Goal: Information Seeking & Learning: Find specific fact

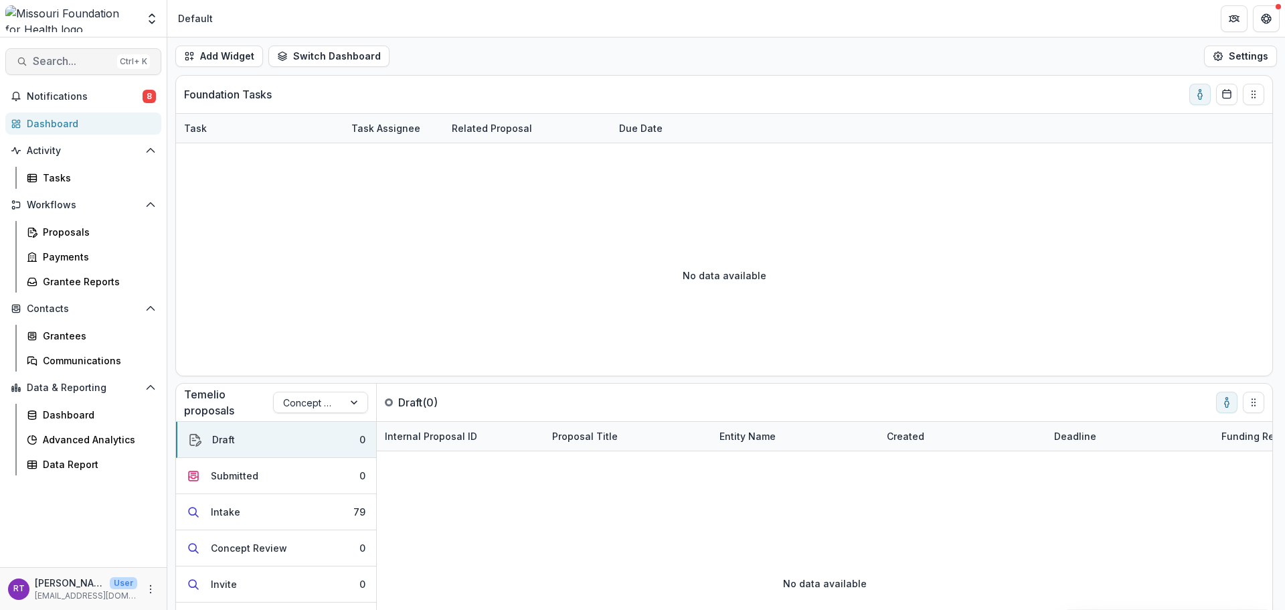
click at [88, 64] on span "Search..." at bounding box center [72, 61] width 79 height 13
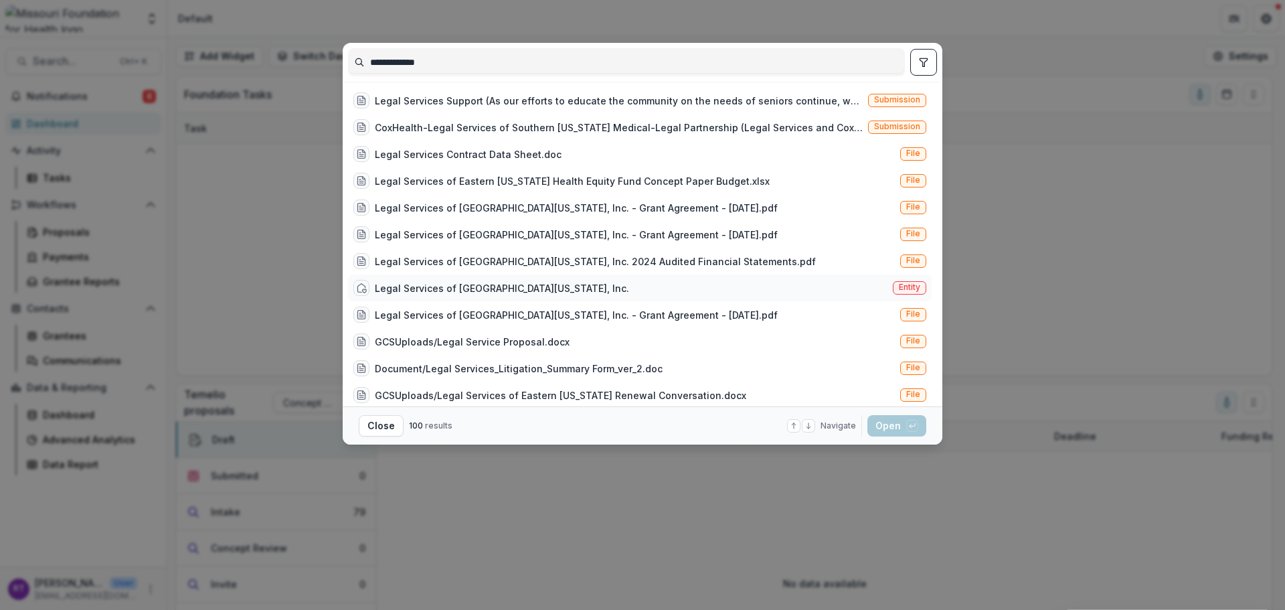
type input "**********"
click at [569, 294] on div "Legal Services of [GEOGRAPHIC_DATA][US_STATE], Inc. Entity" at bounding box center [639, 287] width 583 height 27
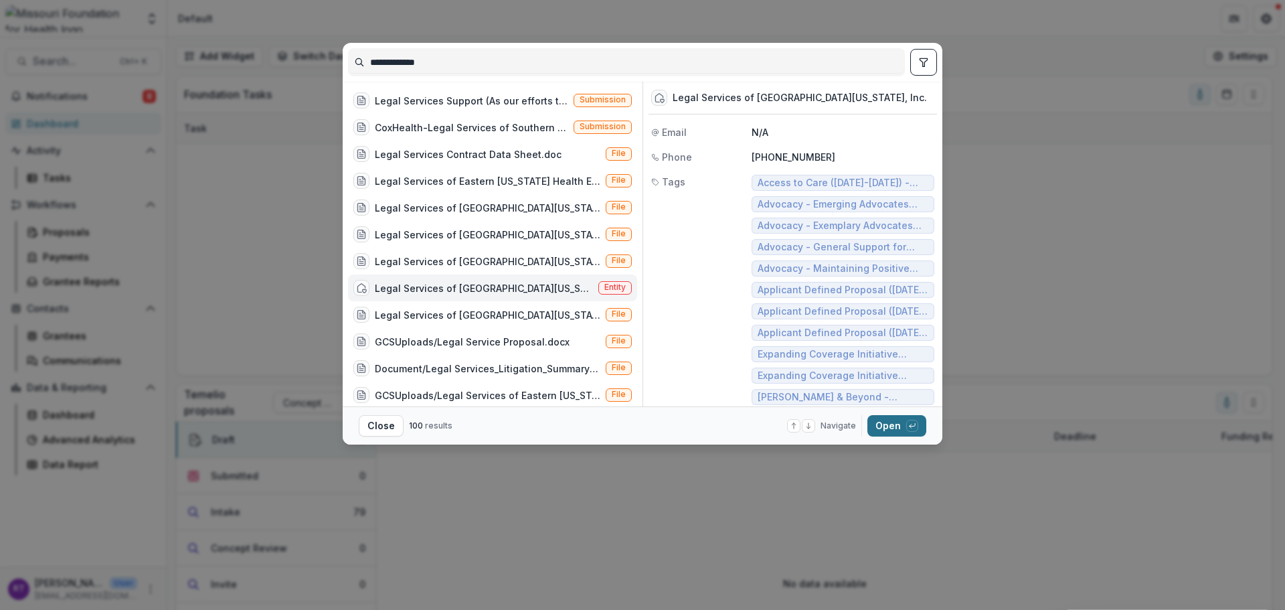
click at [908, 422] on icon "button" at bounding box center [912, 426] width 8 height 8
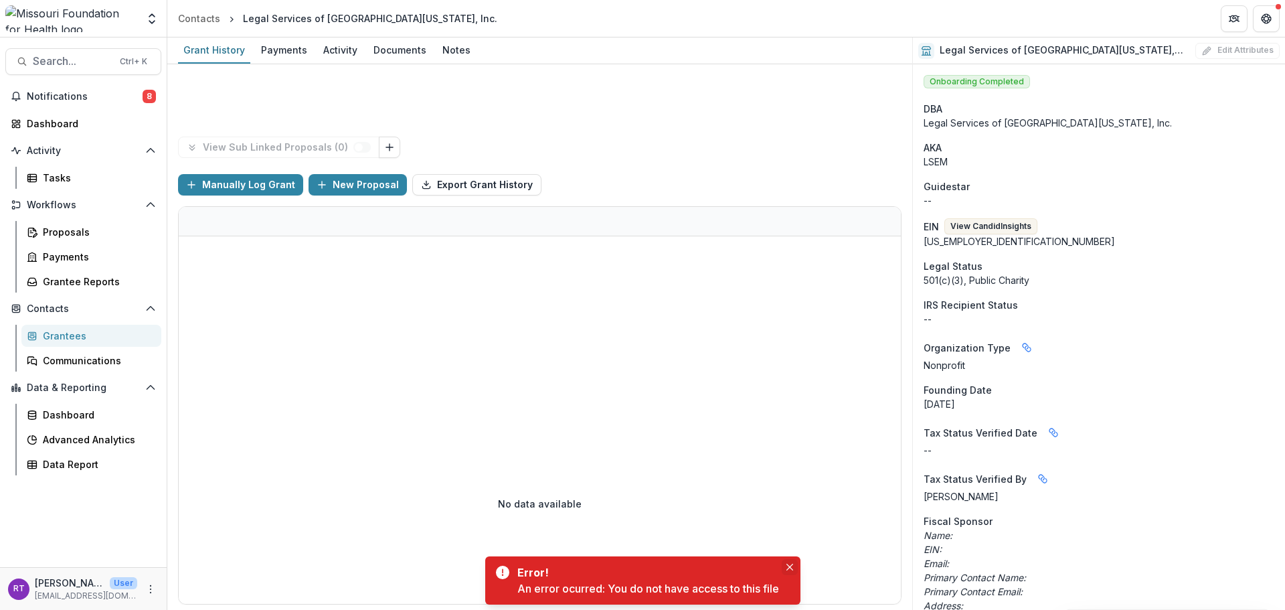
click at [794, 559] on button "Close" at bounding box center [790, 567] width 16 height 16
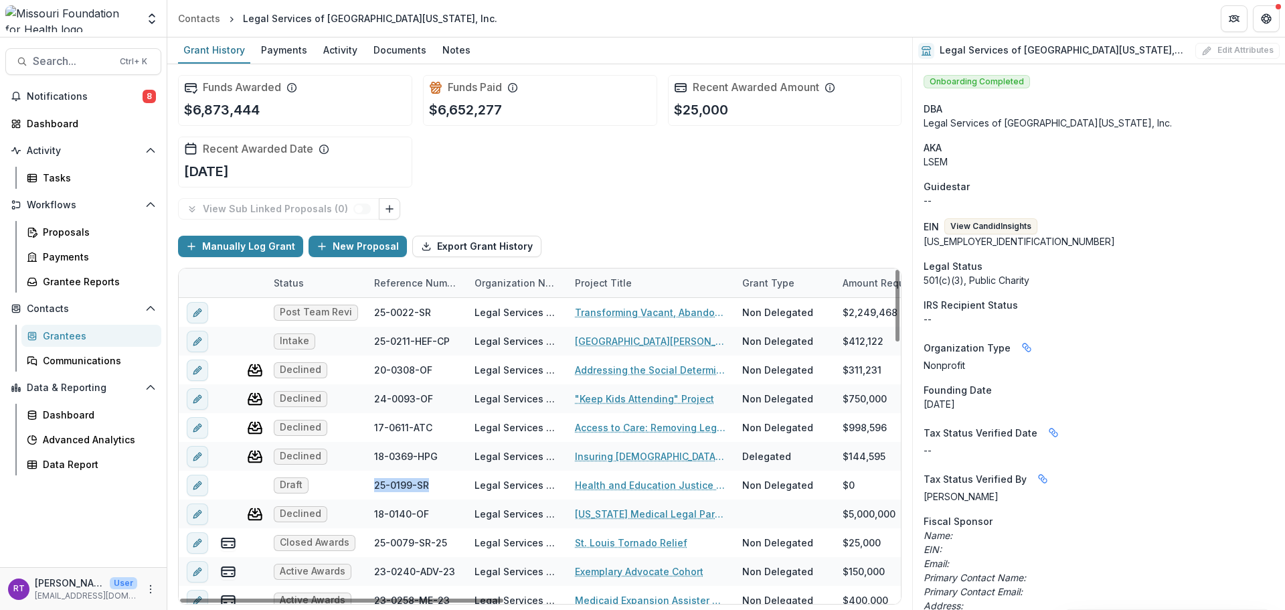
drag, startPoint x: 428, startPoint y: 482, endPoint x: 0, endPoint y: 583, distance: 440.0
click at [372, 488] on div "25-0199-SR" at bounding box center [416, 484] width 100 height 29
